Goal: Transaction & Acquisition: Purchase product/service

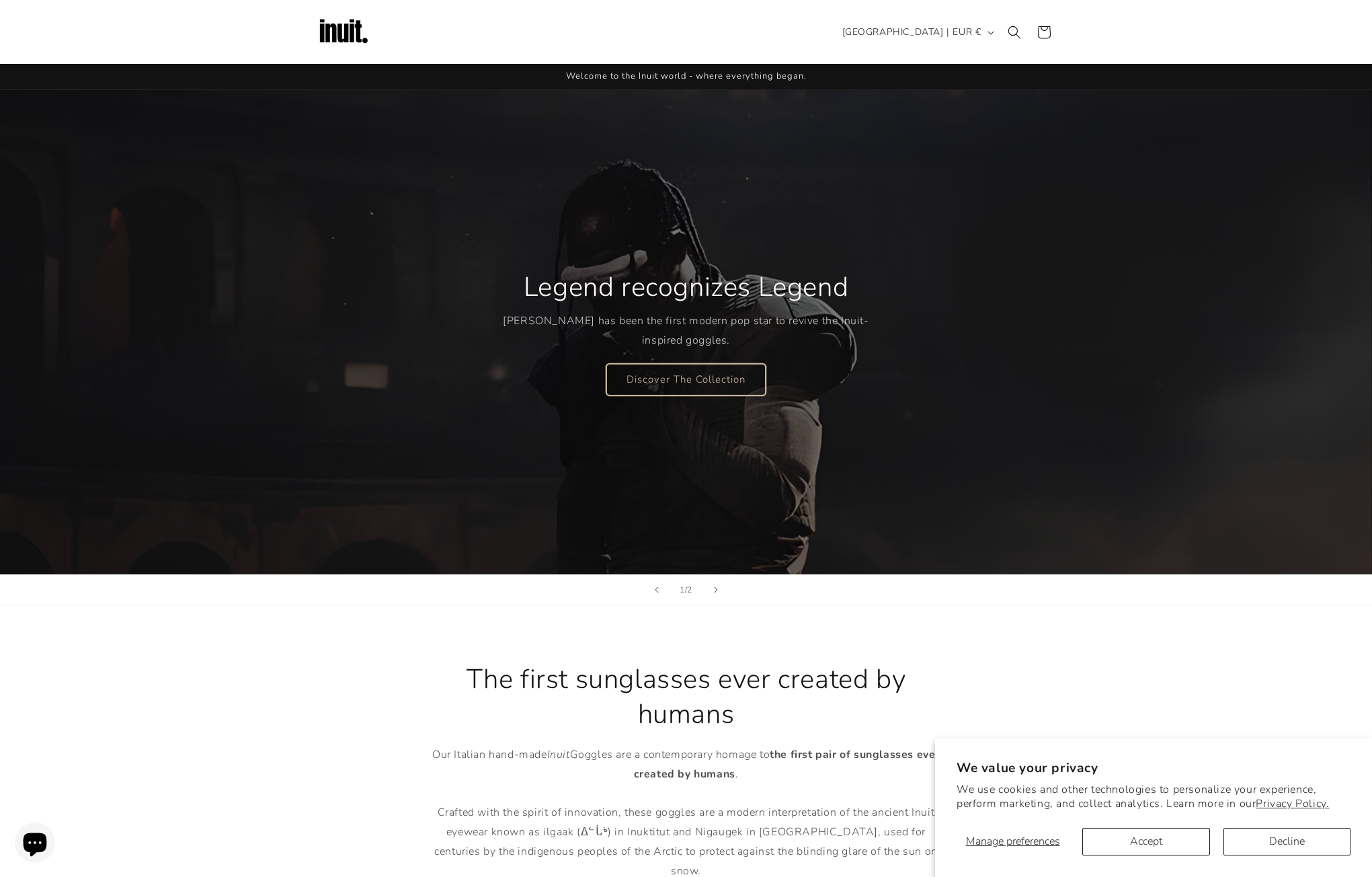
click at [651, 380] on link "Discover The Collection" at bounding box center [686, 379] width 159 height 32
